Goal: Task Accomplishment & Management: Complete application form

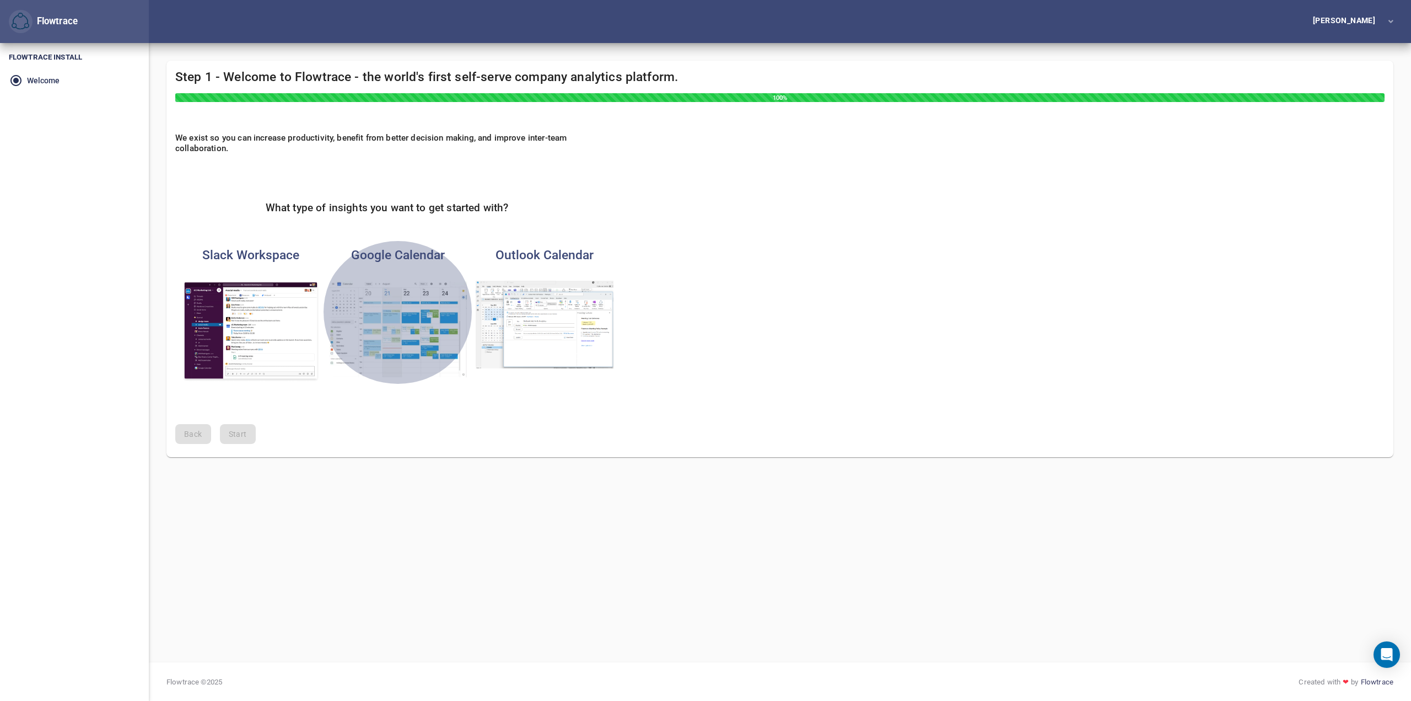
click at [396, 330] on img "button" at bounding box center [398, 329] width 138 height 96
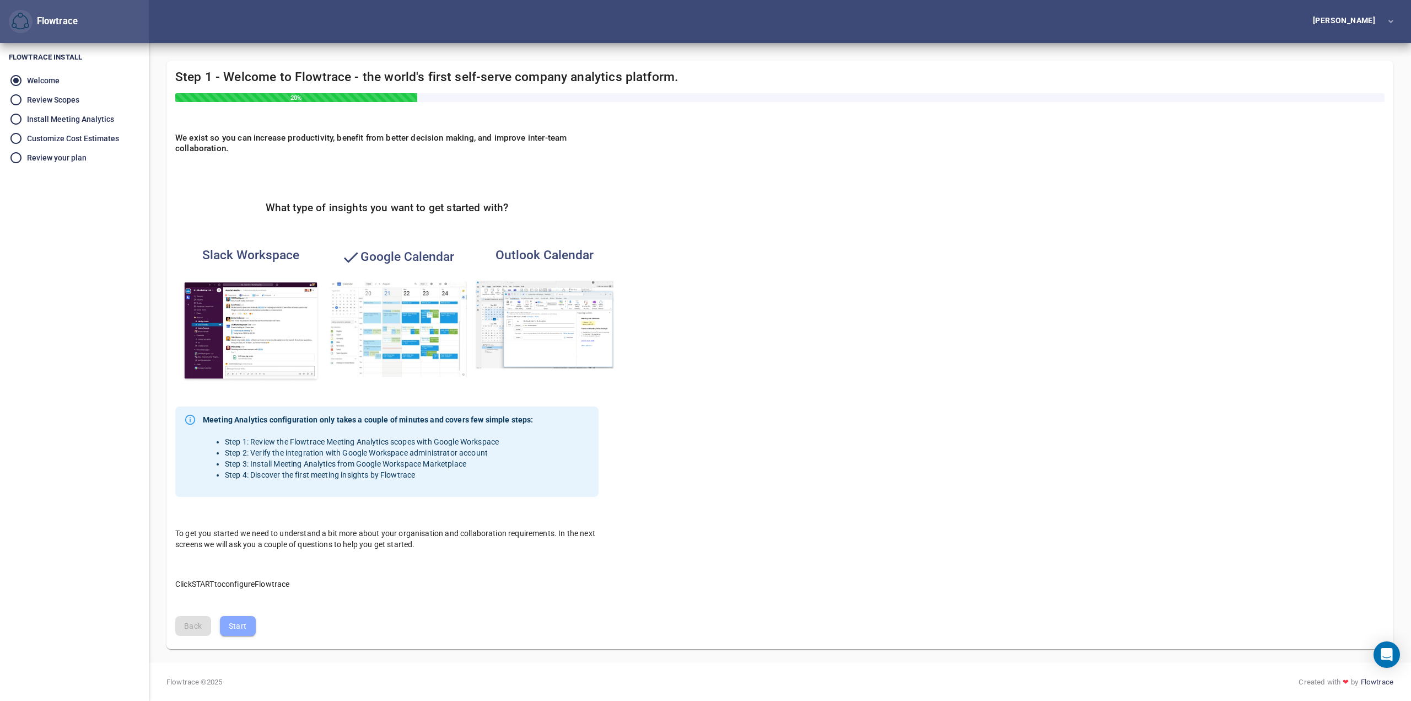
click at [240, 621] on span "Start" at bounding box center [238, 626] width 18 height 14
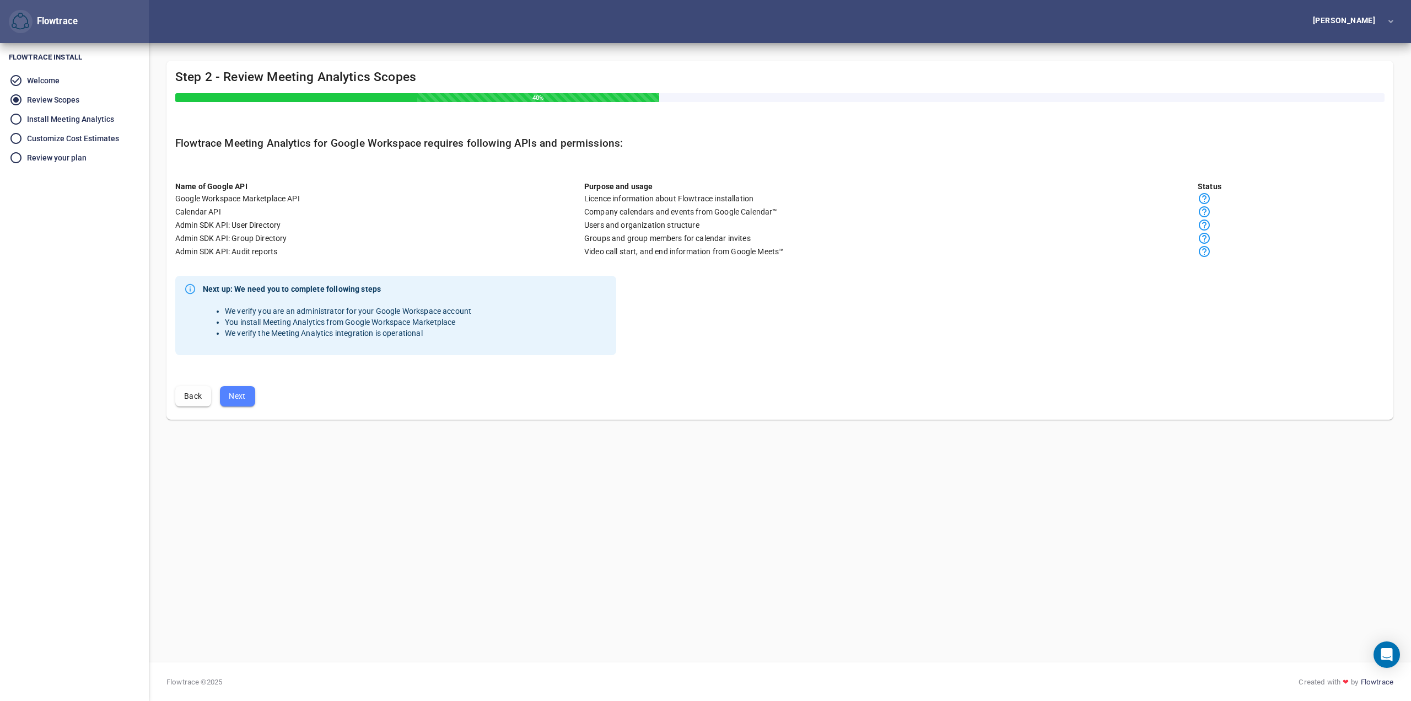
click at [246, 395] on span "Next" at bounding box center [238, 396] width 18 height 14
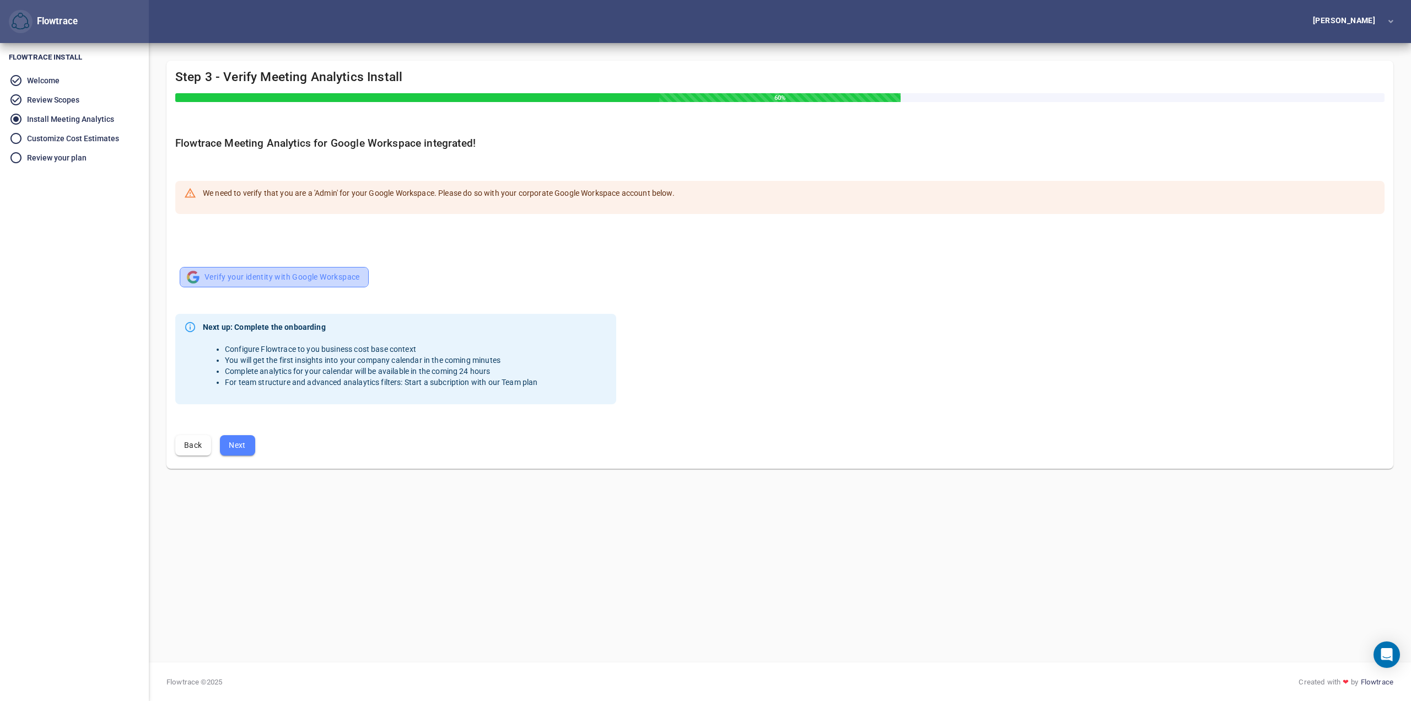
click at [303, 279] on span "Verify your identity with Google Workspace" at bounding box center [273, 277] width 171 height 14
click at [250, 437] on button "Next" at bounding box center [237, 445] width 35 height 20
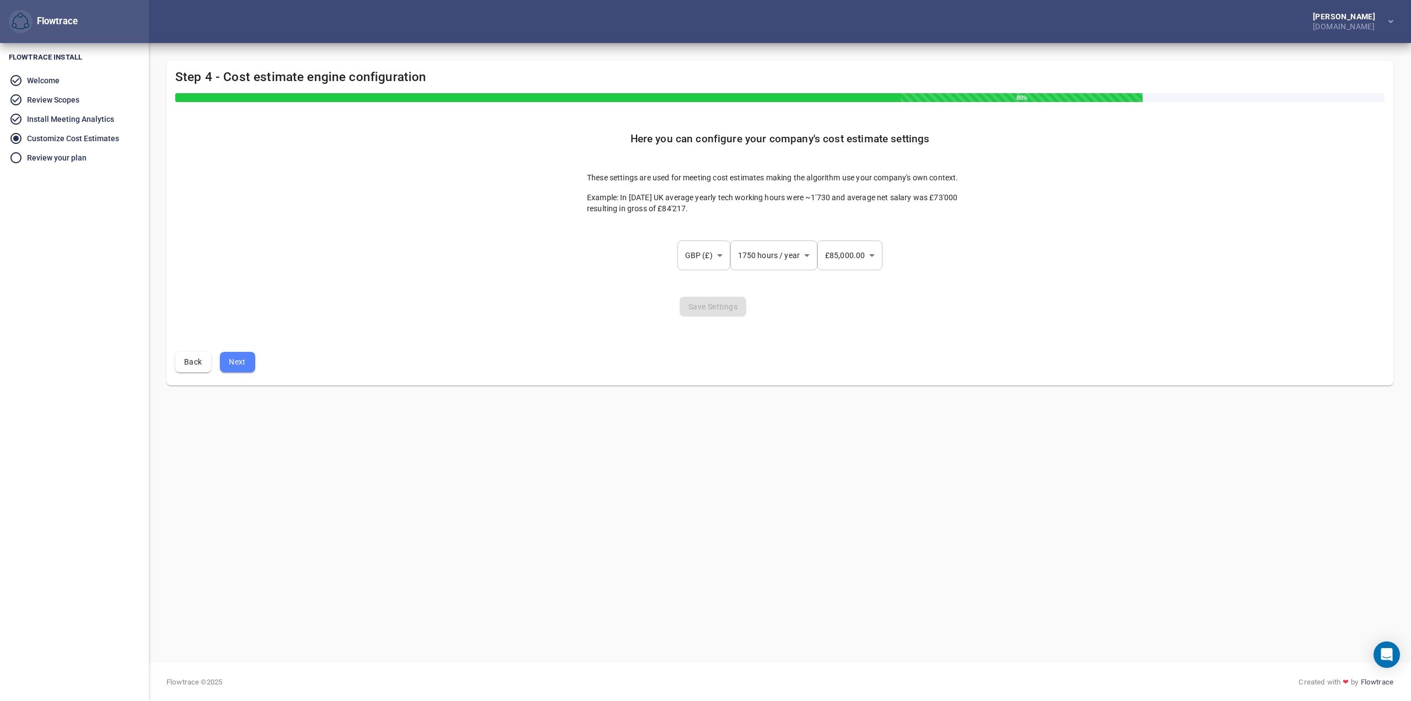
click at [634, 249] on div "Here you can configure your company's cost estimate settings These settings are…" at bounding box center [779, 233] width 1227 height 219
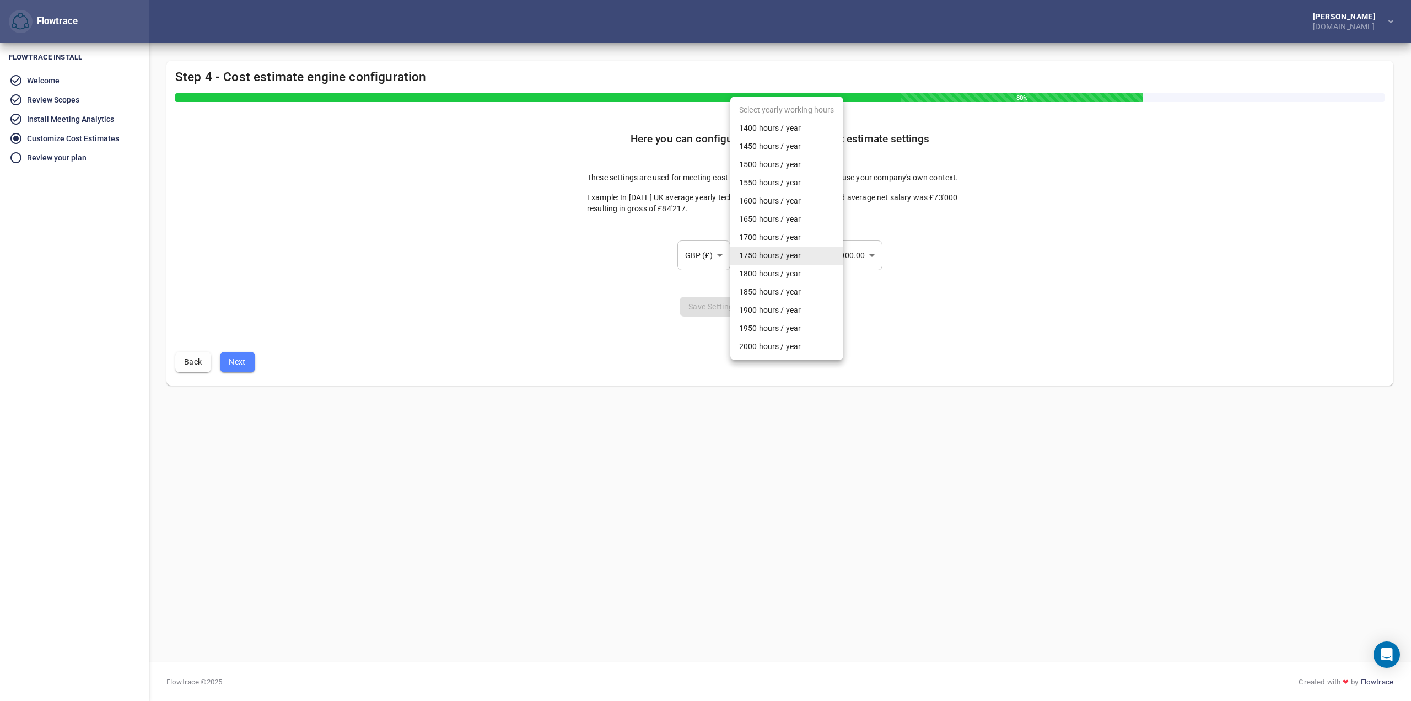
click at [787, 260] on body "Flowtrace [PERSON_NAME] [DOMAIN_NAME] Flowtrace Flowtrace Install Welcome Revie…" at bounding box center [705, 350] width 1411 height 701
click at [787, 260] on li "1750 hours / year" at bounding box center [786, 255] width 113 height 18
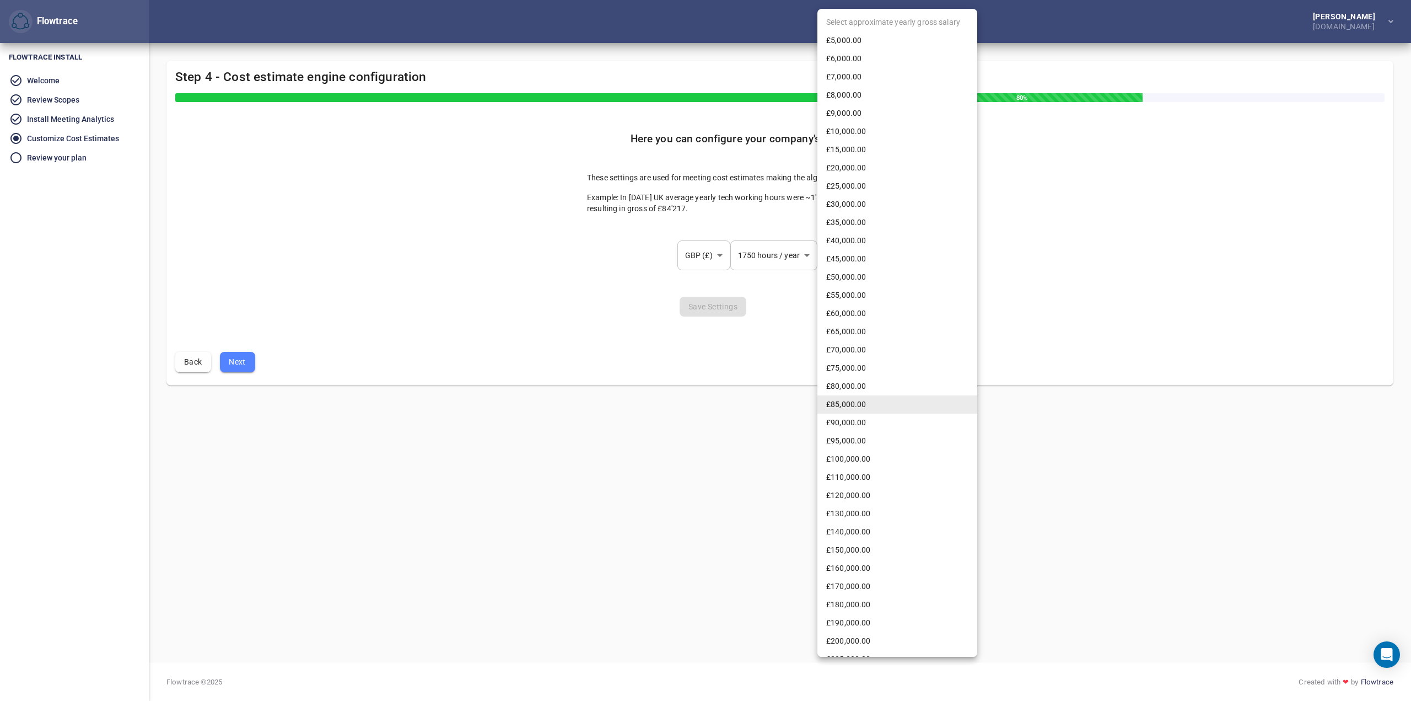
click at [854, 260] on body "Flowtrace [PERSON_NAME] [DOMAIN_NAME] Flowtrace Flowtrace Install Welcome Revie…" at bounding box center [705, 350] width 1411 height 701
click at [854, 260] on li "£45,000.00" at bounding box center [897, 259] width 160 height 18
type input "**"
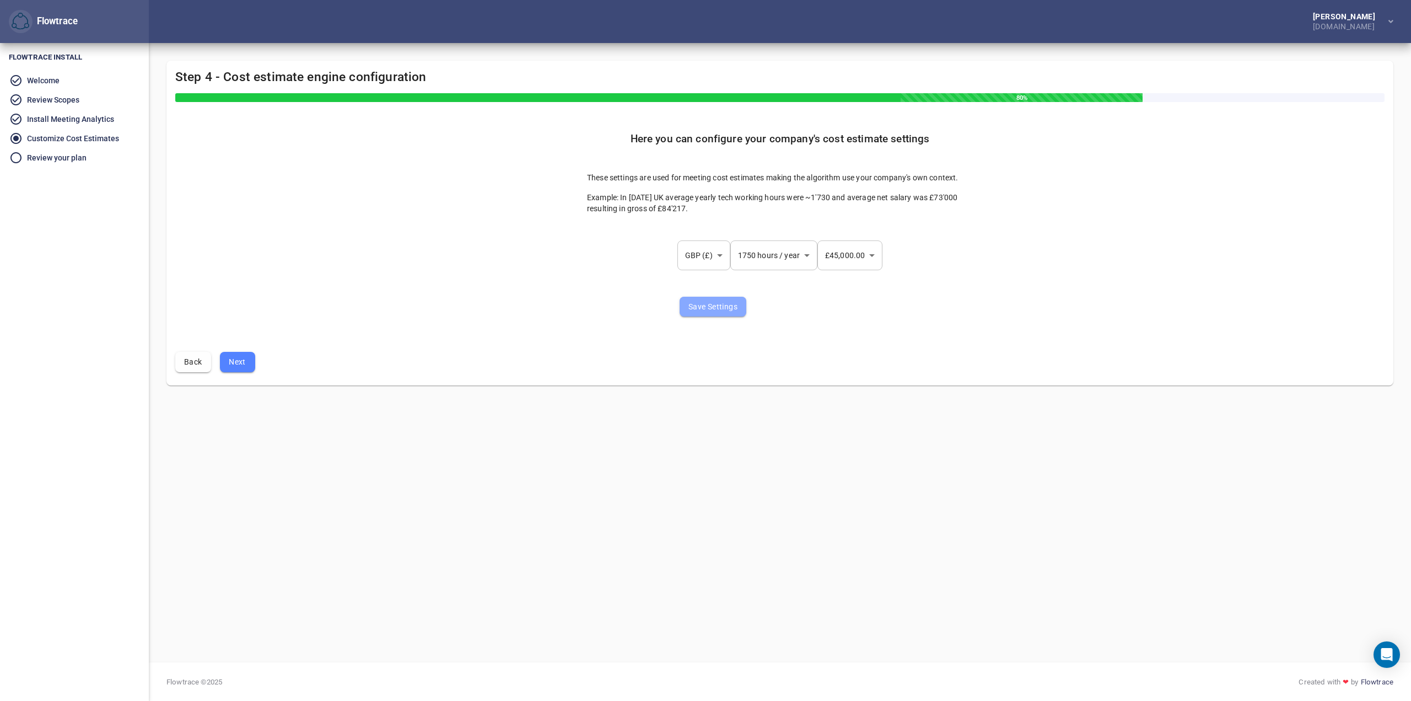
click at [717, 314] on button "Save Settings" at bounding box center [713, 307] width 67 height 20
click at [235, 363] on span "Next" at bounding box center [238, 362] width 18 height 14
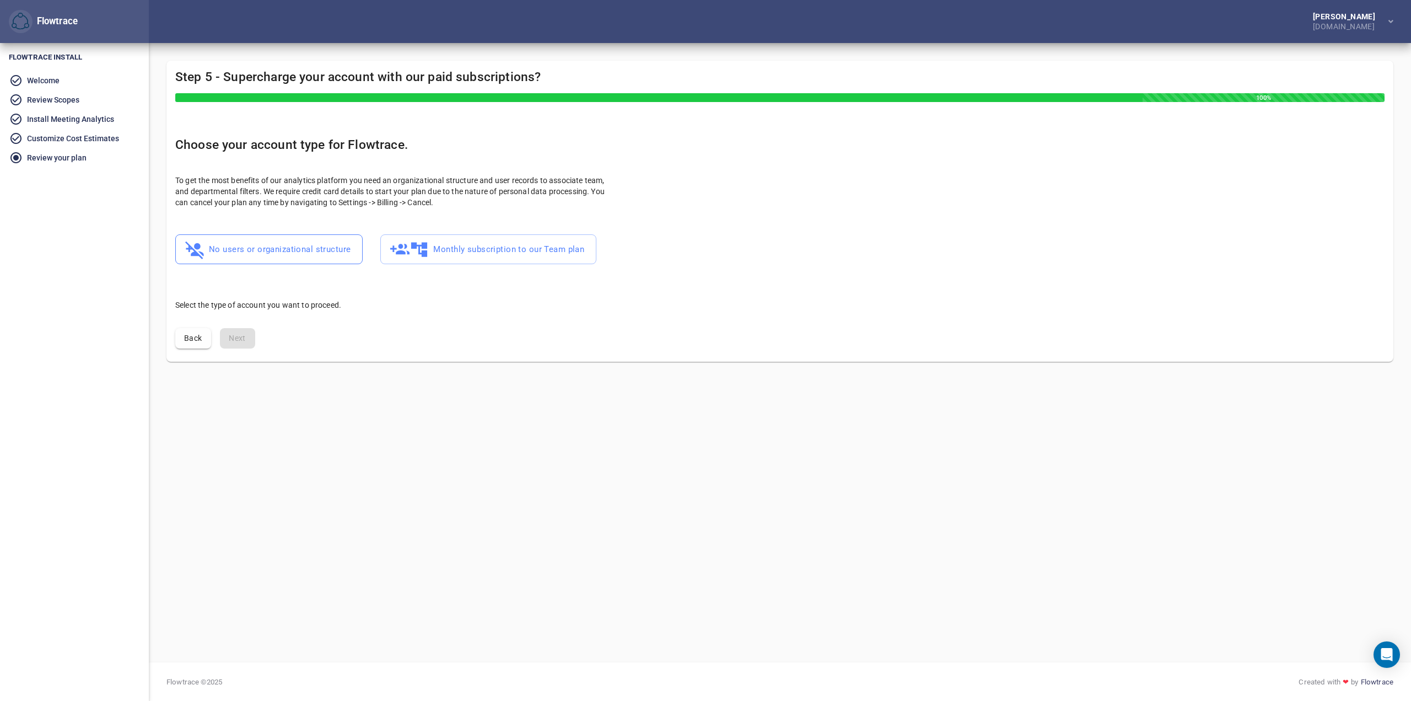
click at [236, 256] on span "No users or organizational structure" at bounding box center [268, 249] width 163 height 21
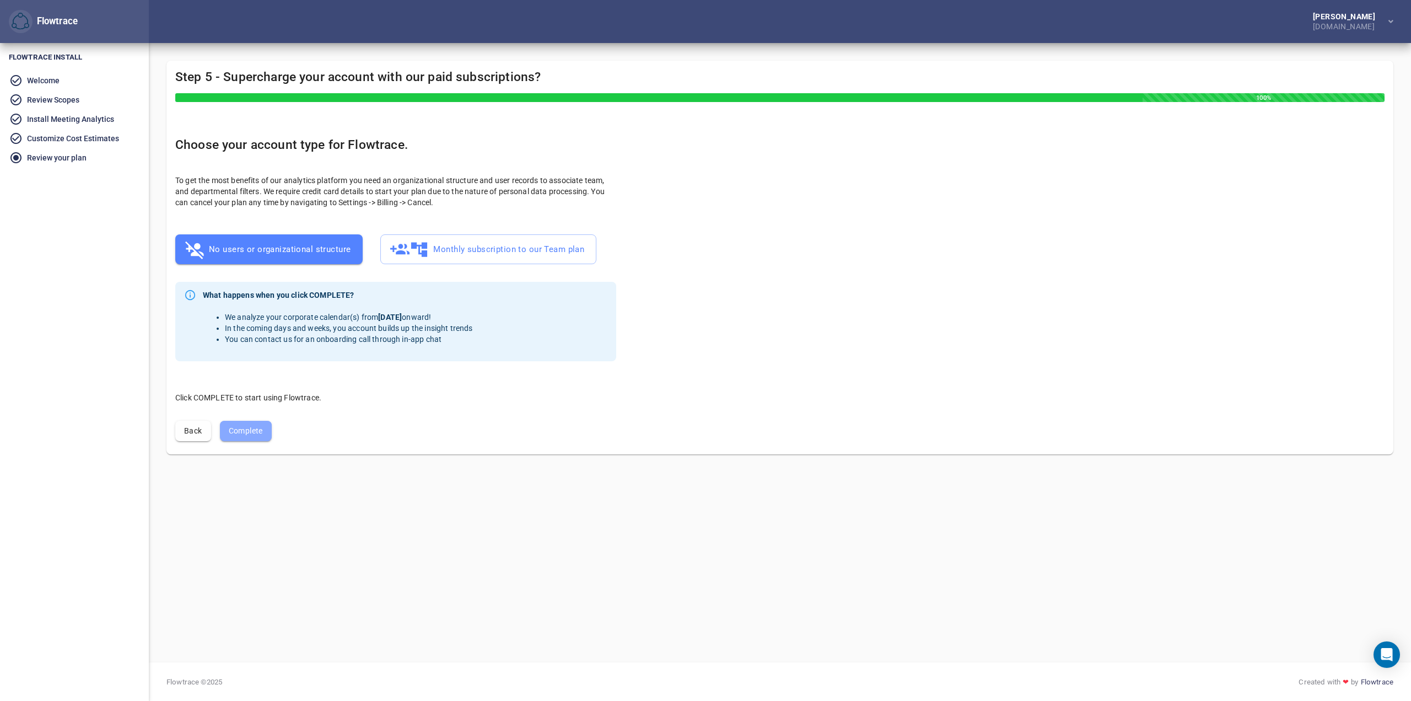
click at [254, 428] on span "Complete" at bounding box center [246, 431] width 34 height 14
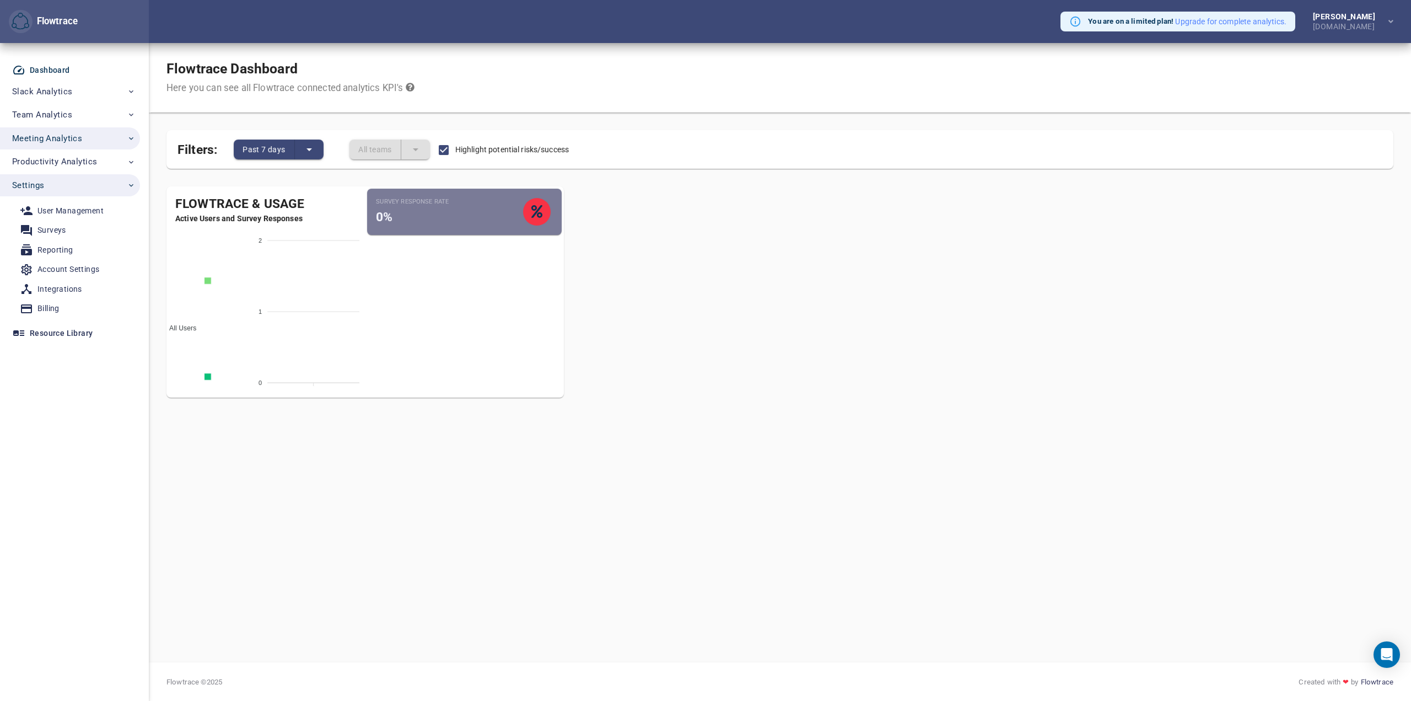
click at [57, 138] on span "Meeting Analytics" at bounding box center [47, 138] width 70 height 14
click at [57, 162] on div "Calendar Overview" at bounding box center [71, 164] width 68 height 14
